Goal: Use online tool/utility: Utilize a website feature to perform a specific function

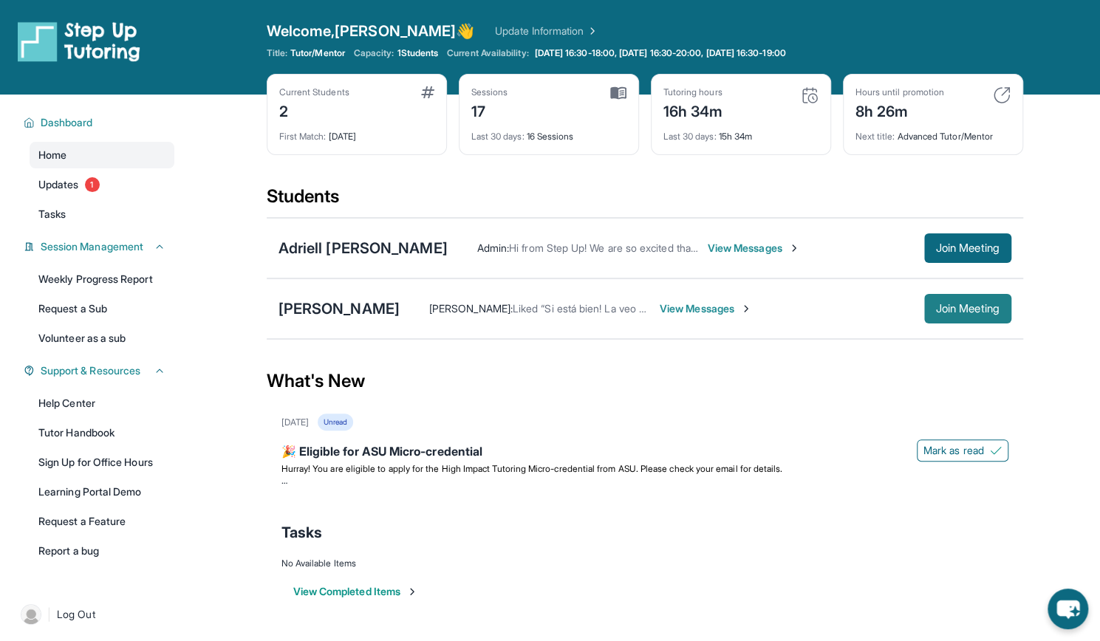
click at [939, 298] on button "Join Meeting" at bounding box center [967, 309] width 87 height 30
click at [929, 320] on button "Join Meeting" at bounding box center [967, 309] width 87 height 30
